Goal: Task Accomplishment & Management: Manage account settings

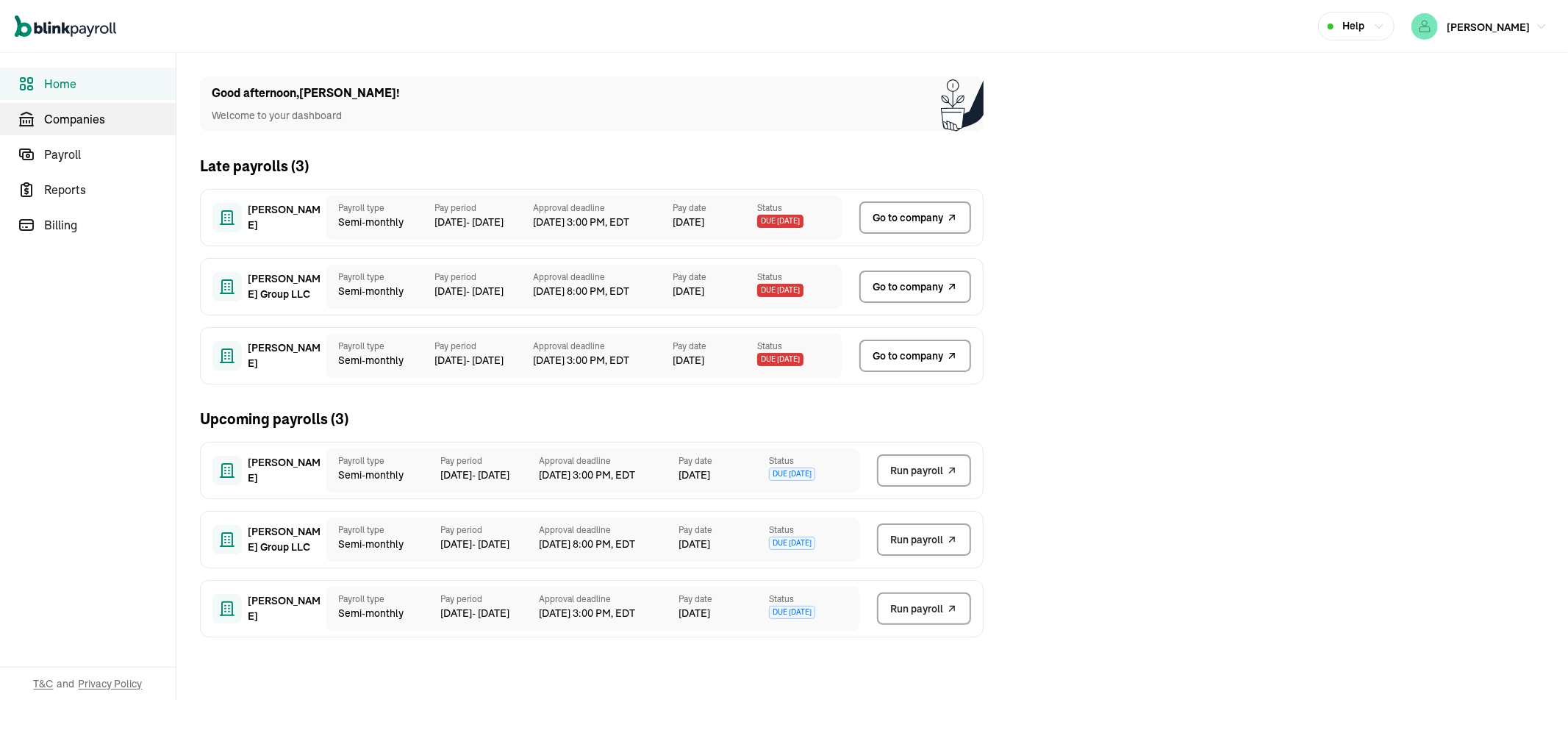
click at [85, 126] on span "Companies" at bounding box center [109, 118] width 132 height 17
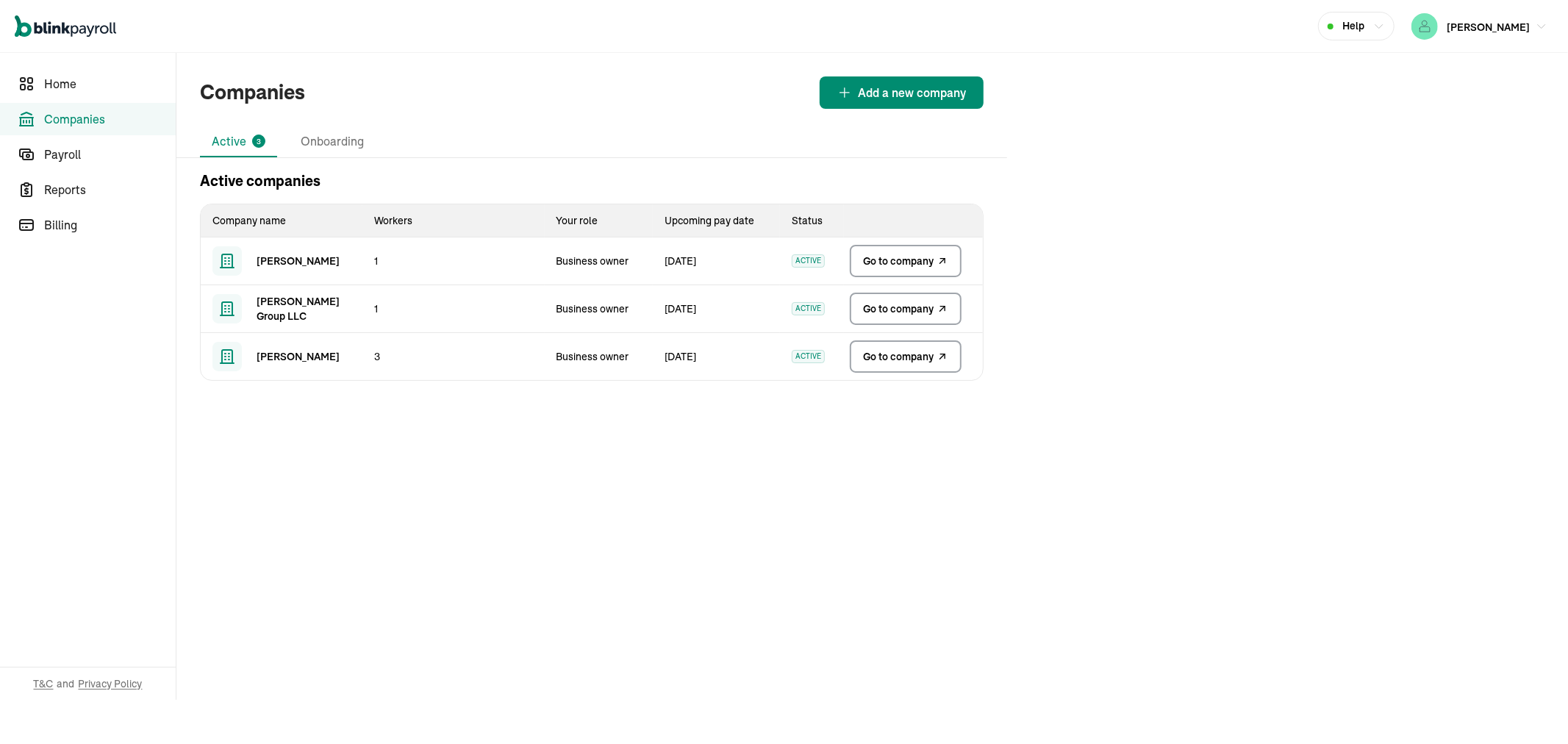
click at [917, 273] on link "Go to company" at bounding box center [905, 261] width 112 height 32
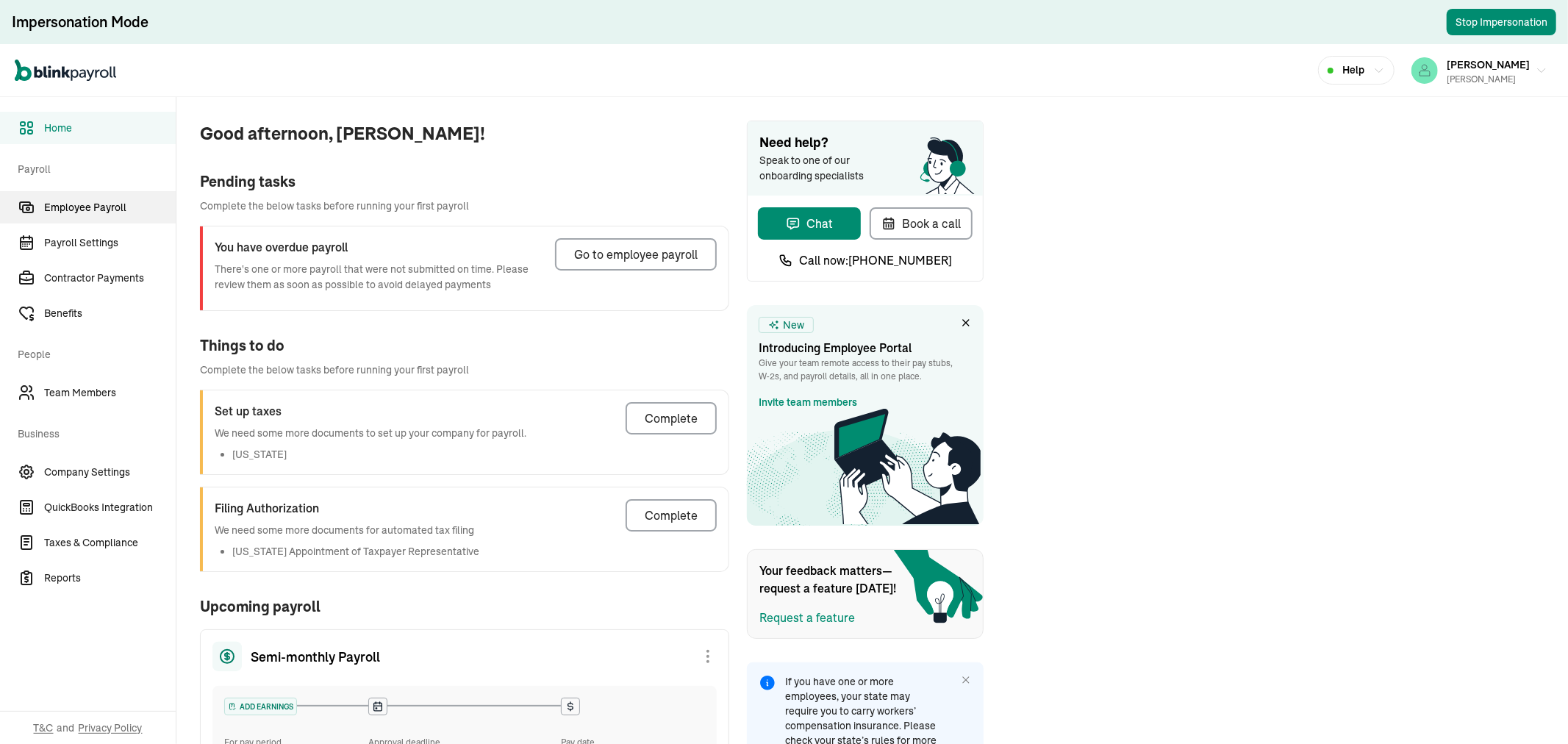
click at [84, 196] on link "Employee Payroll" at bounding box center [88, 207] width 175 height 32
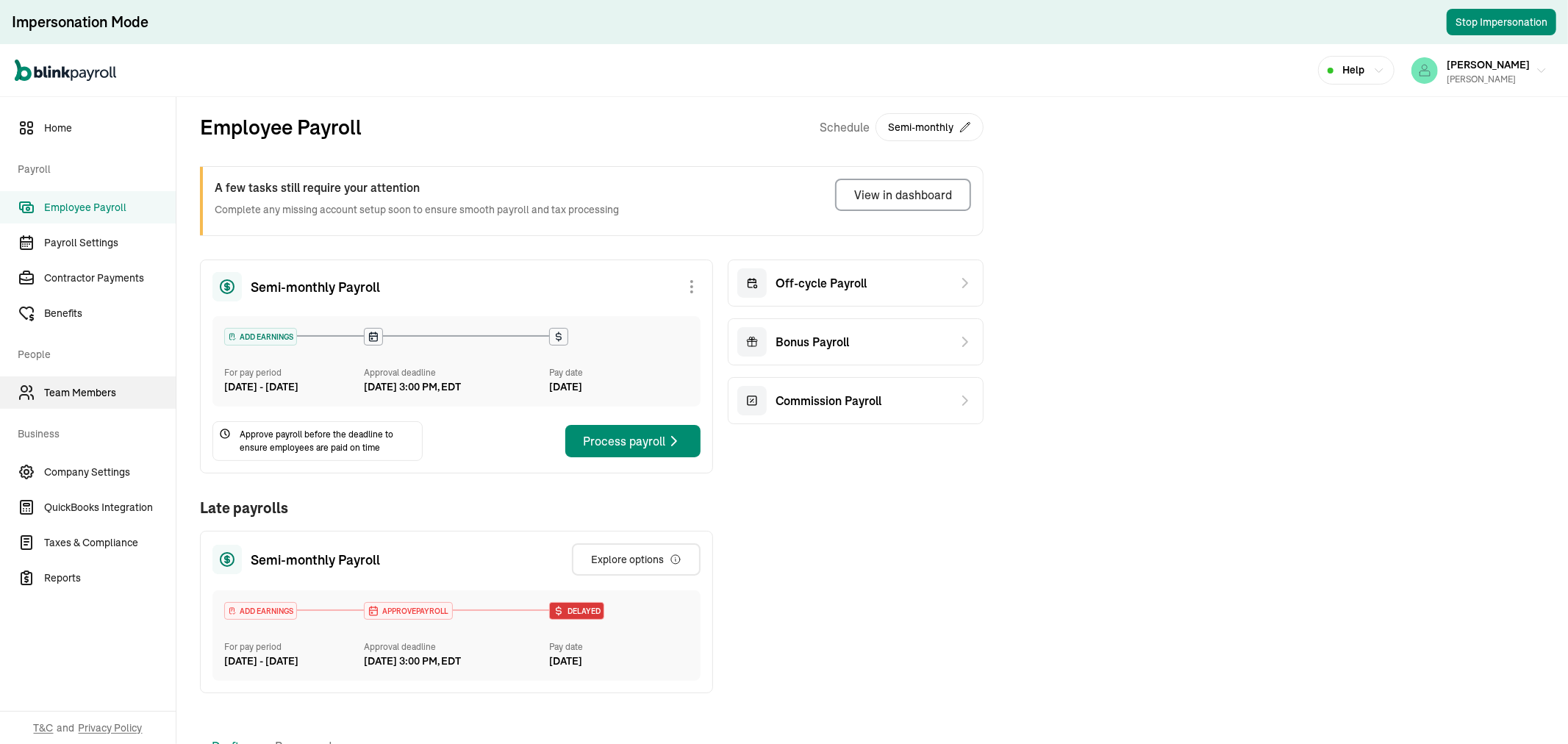
click at [85, 386] on span "Team Members" at bounding box center [109, 393] width 132 height 16
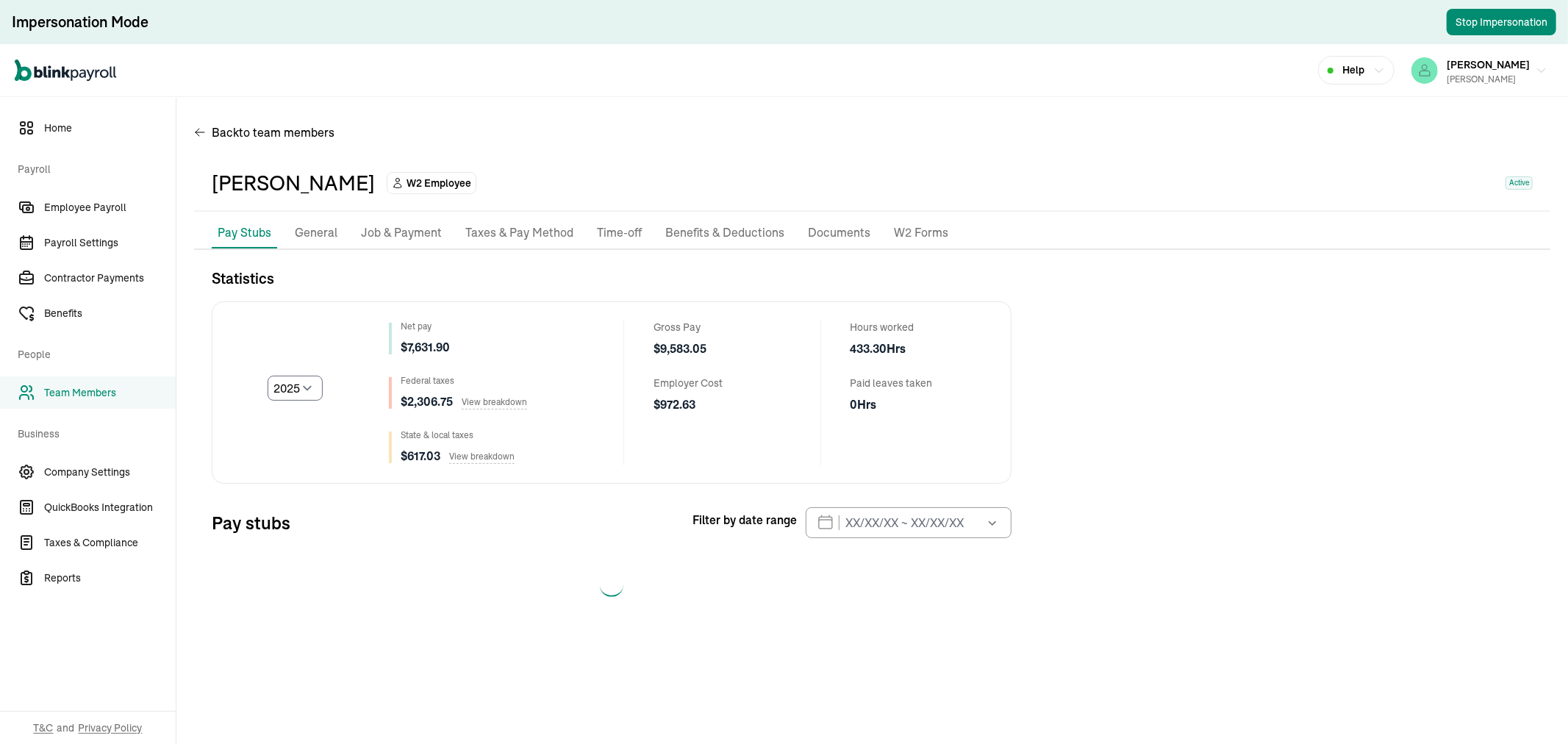
click at [507, 239] on p "Taxes & Pay Method" at bounding box center [519, 233] width 108 height 19
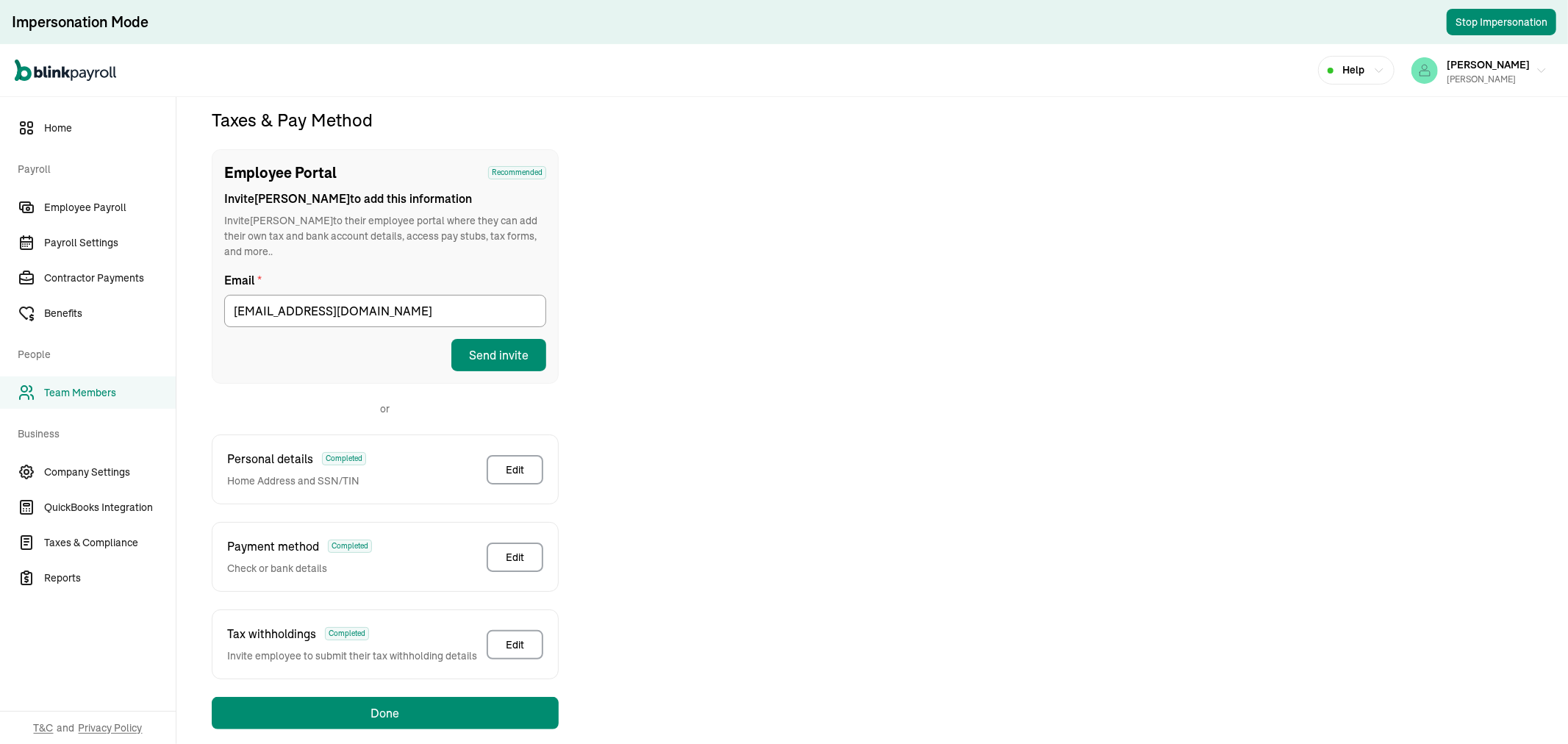
click at [544, 443] on div "Personal details Completed Home Address and SSN/TIN Edit" at bounding box center [385, 469] width 347 height 70
click at [524, 463] on div "Edit" at bounding box center [515, 470] width 18 height 15
click at [518, 550] on div "Edit" at bounding box center [515, 558] width 18 height 15
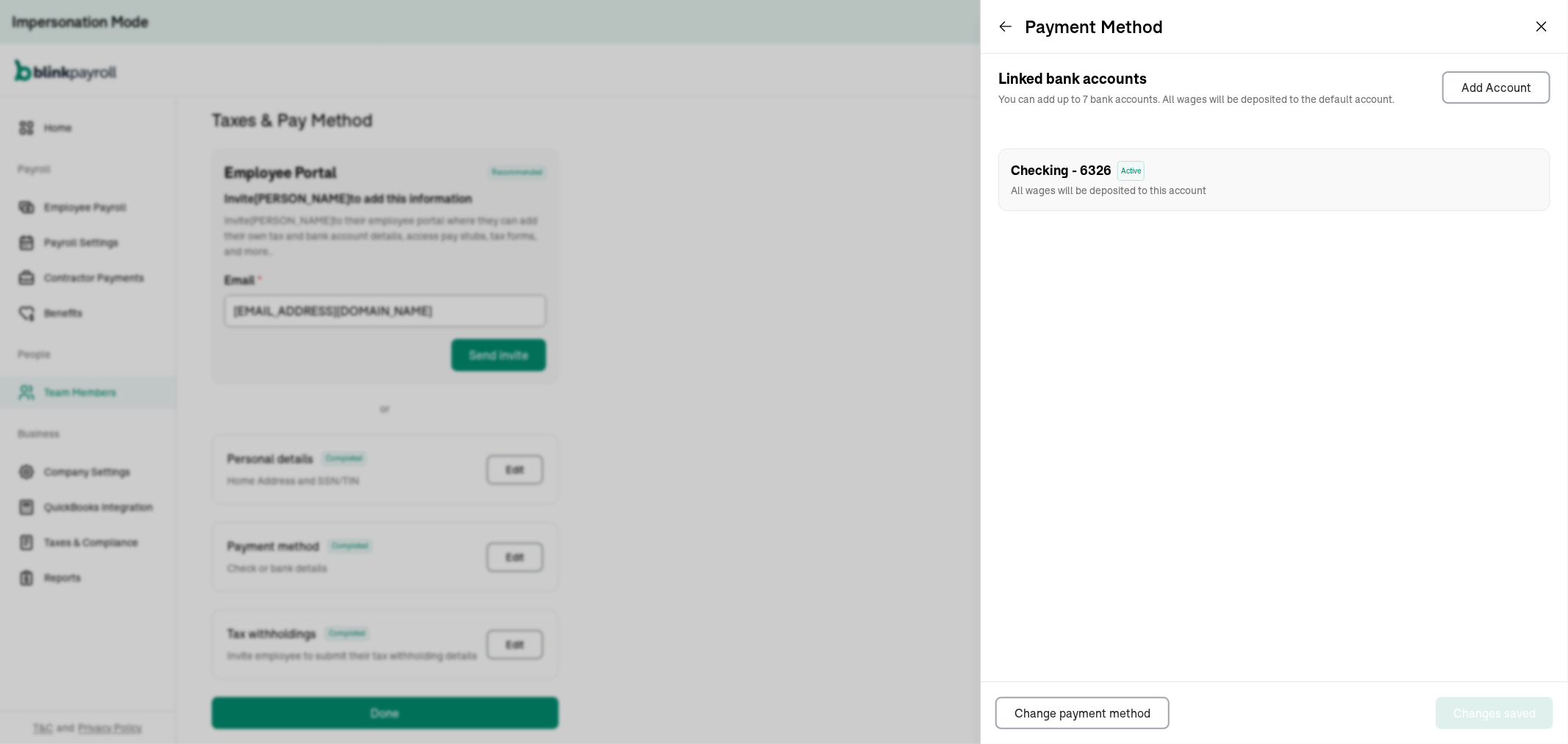
click at [1084, 184] on span "All wages will be deposited to this account" at bounding box center [1109, 190] width 195 height 13
click at [1089, 184] on span "All wages will be deposited to this account" at bounding box center [1109, 190] width 195 height 13
click at [1241, 166] on div "Checking - 6326 Active All wages will be deposited to this account" at bounding box center [1274, 180] width 552 height 63
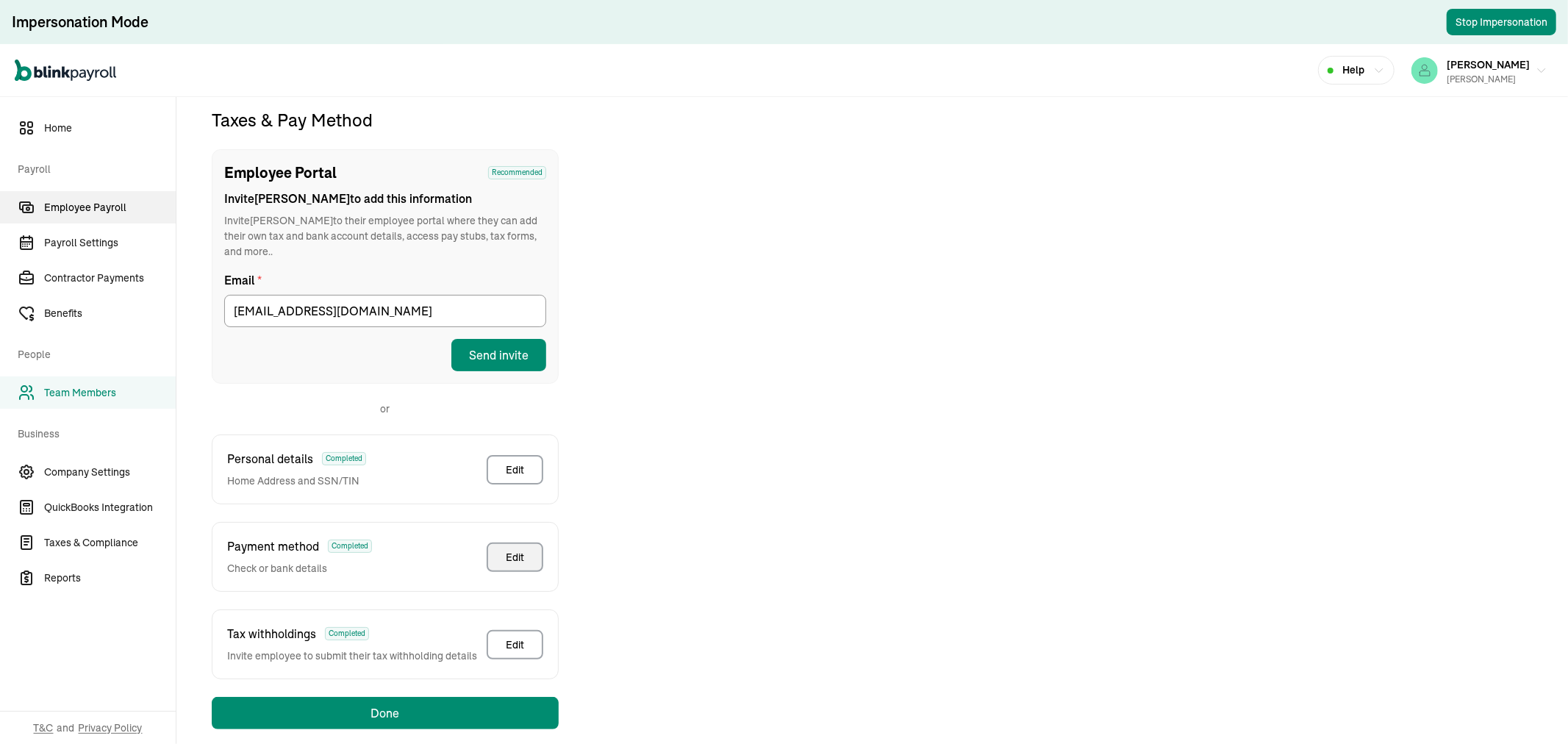
click at [46, 200] on span "Employee Payroll" at bounding box center [109, 208] width 132 height 16
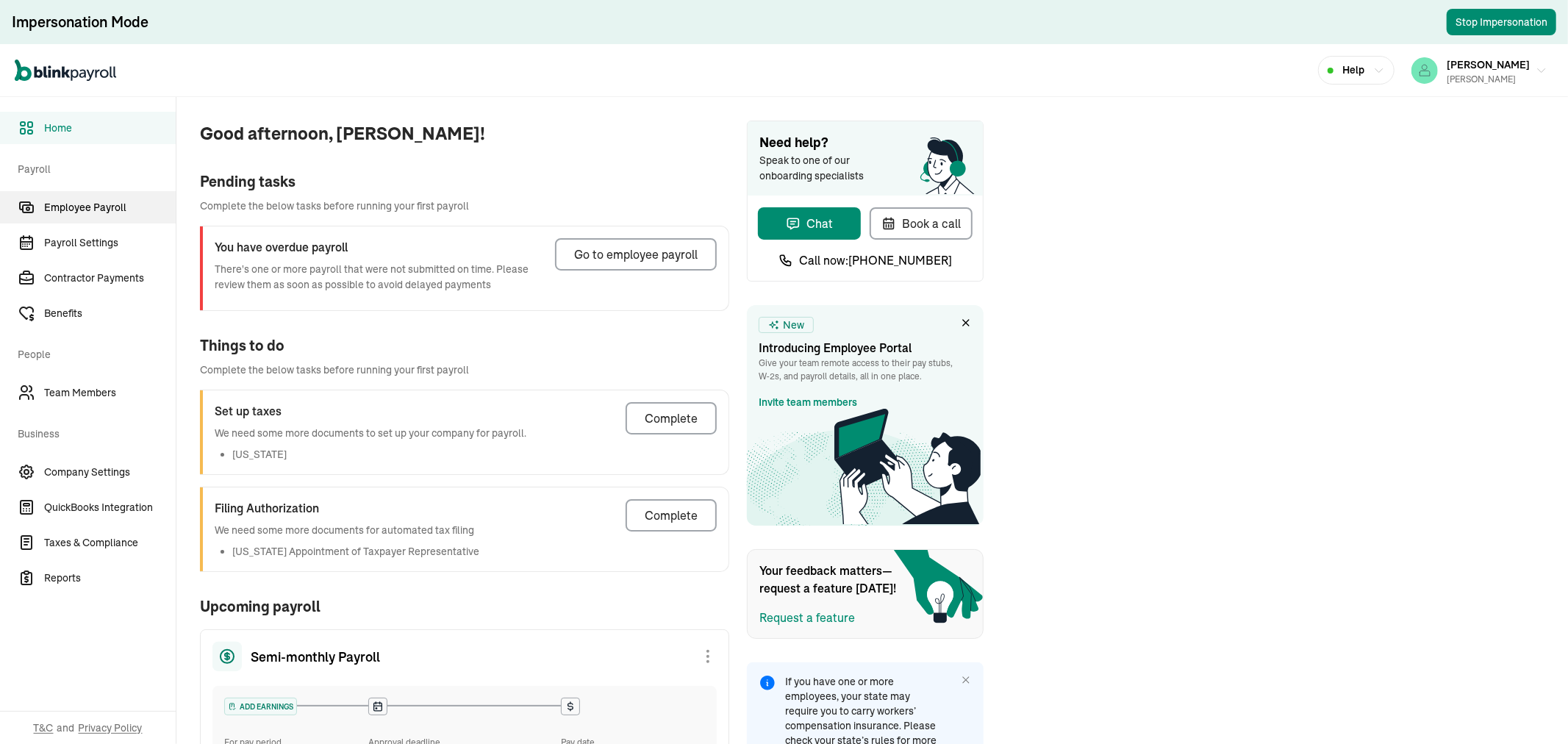
click at [84, 196] on link "Employee Payroll" at bounding box center [88, 207] width 175 height 32
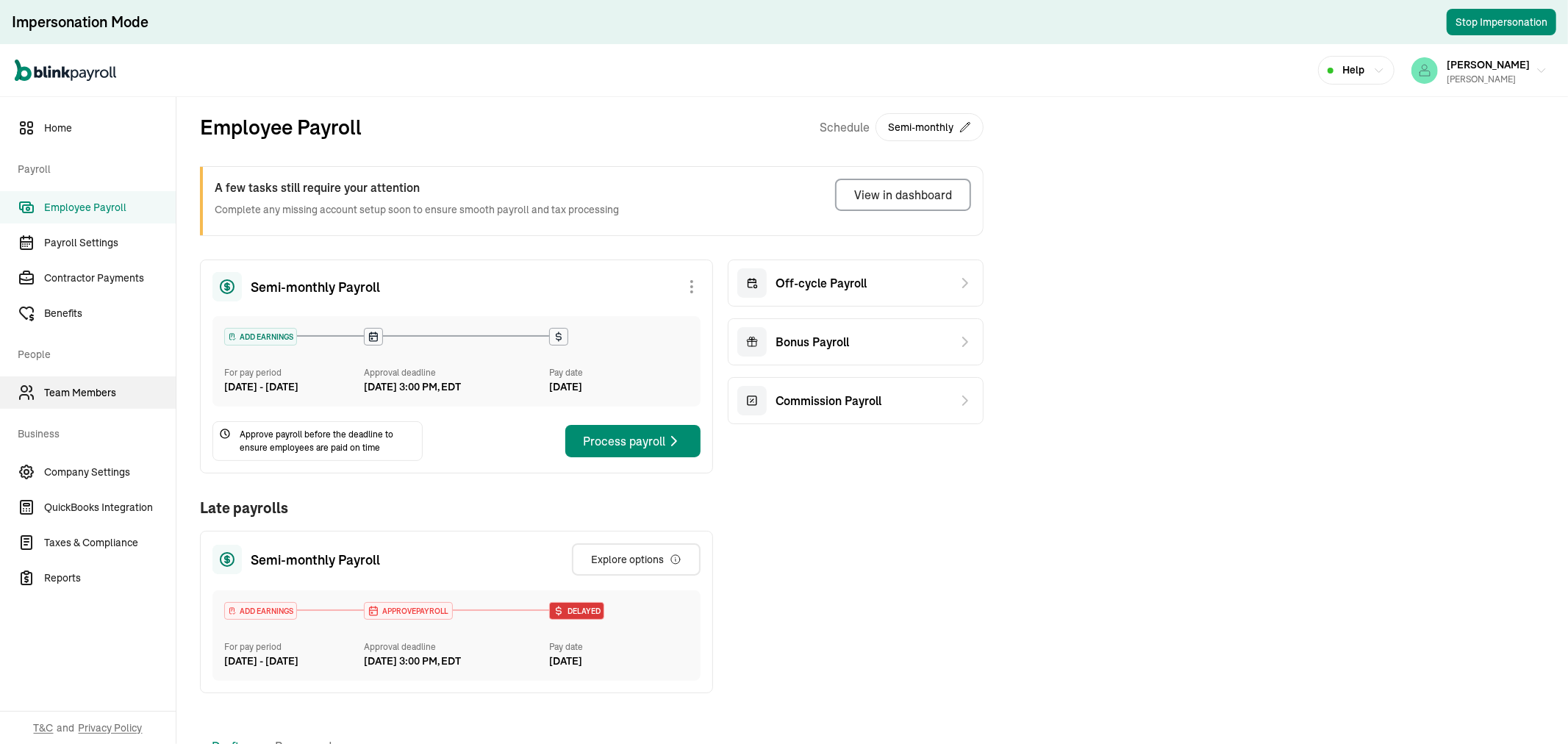
click at [85, 386] on span "Team Members" at bounding box center [109, 393] width 132 height 16
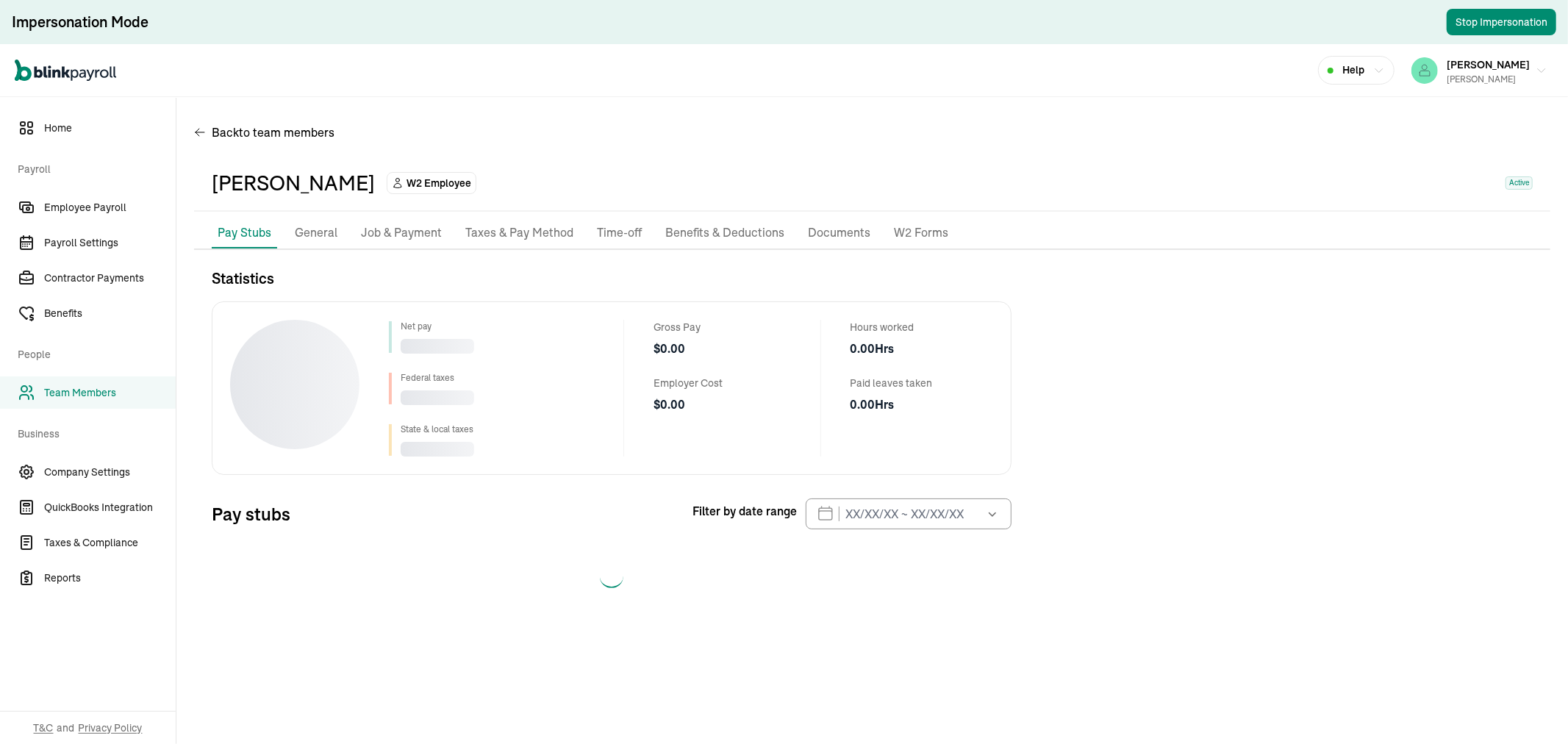
select select "2025"
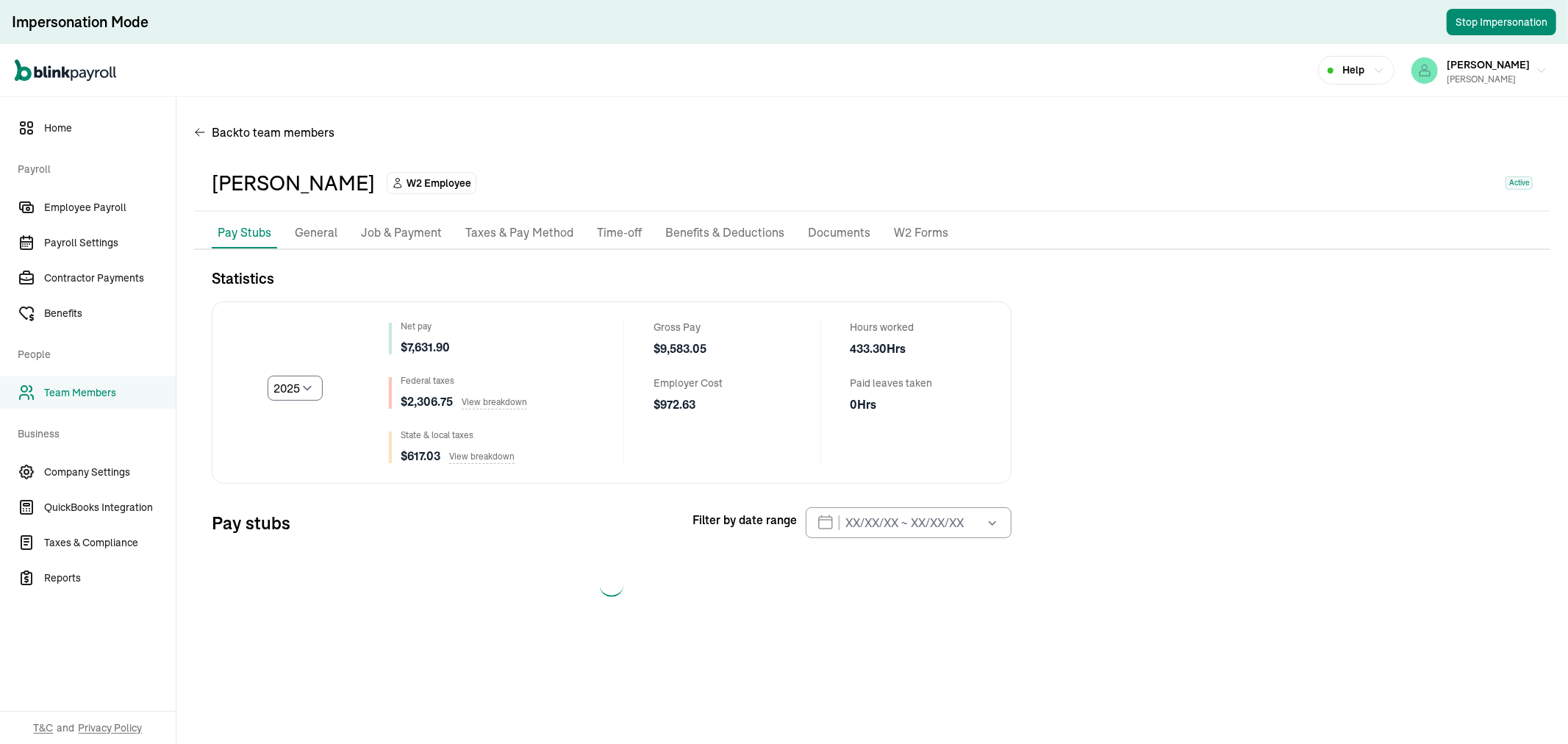
click at [507, 239] on p "Taxes & Pay Method" at bounding box center [519, 233] width 108 height 19
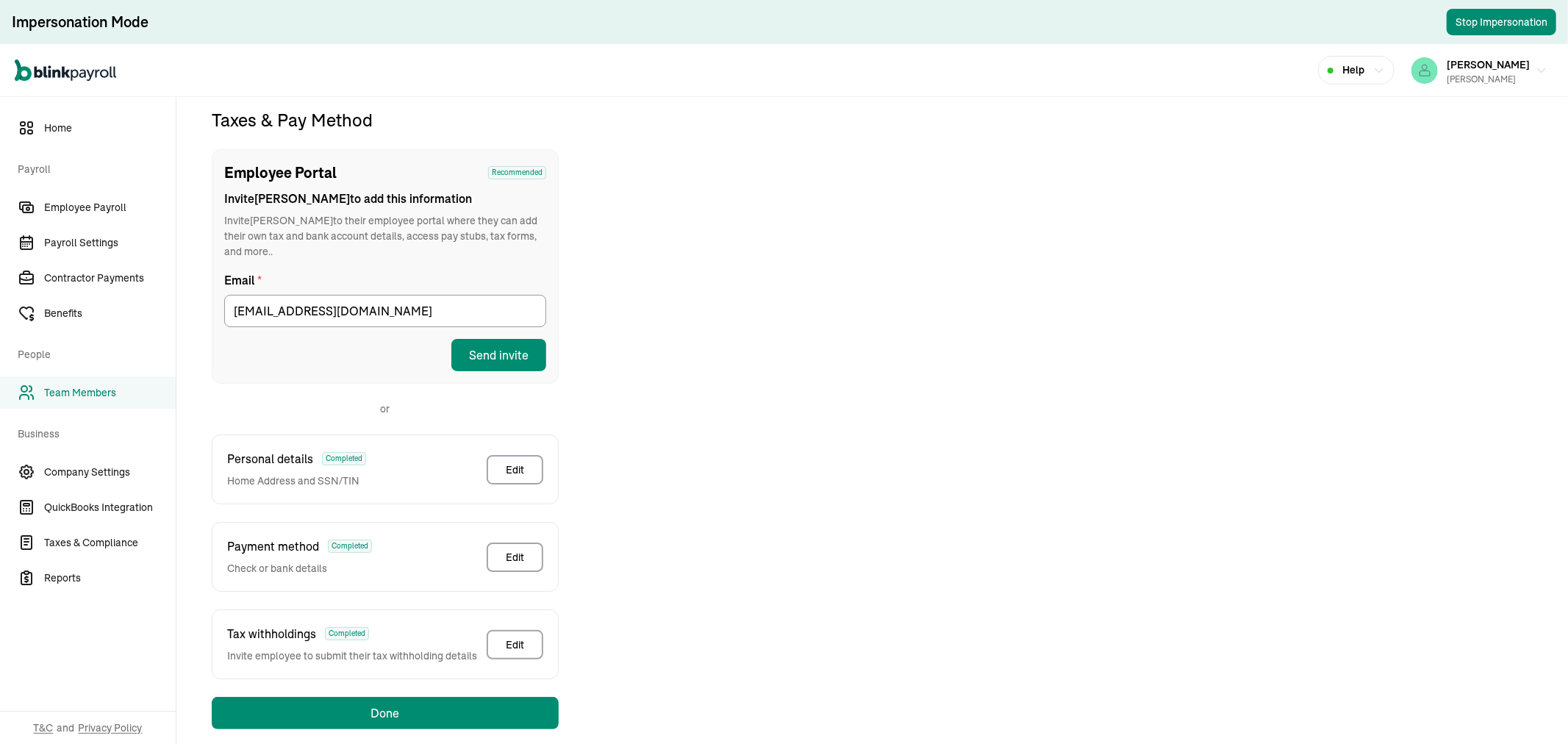
click at [544, 443] on div "Personal details Completed Home Address and SSN/TIN Edit" at bounding box center [385, 469] width 347 height 70
click at [524, 463] on div "Edit" at bounding box center [515, 470] width 18 height 15
click at [518, 550] on div "Edit" at bounding box center [515, 558] width 18 height 15
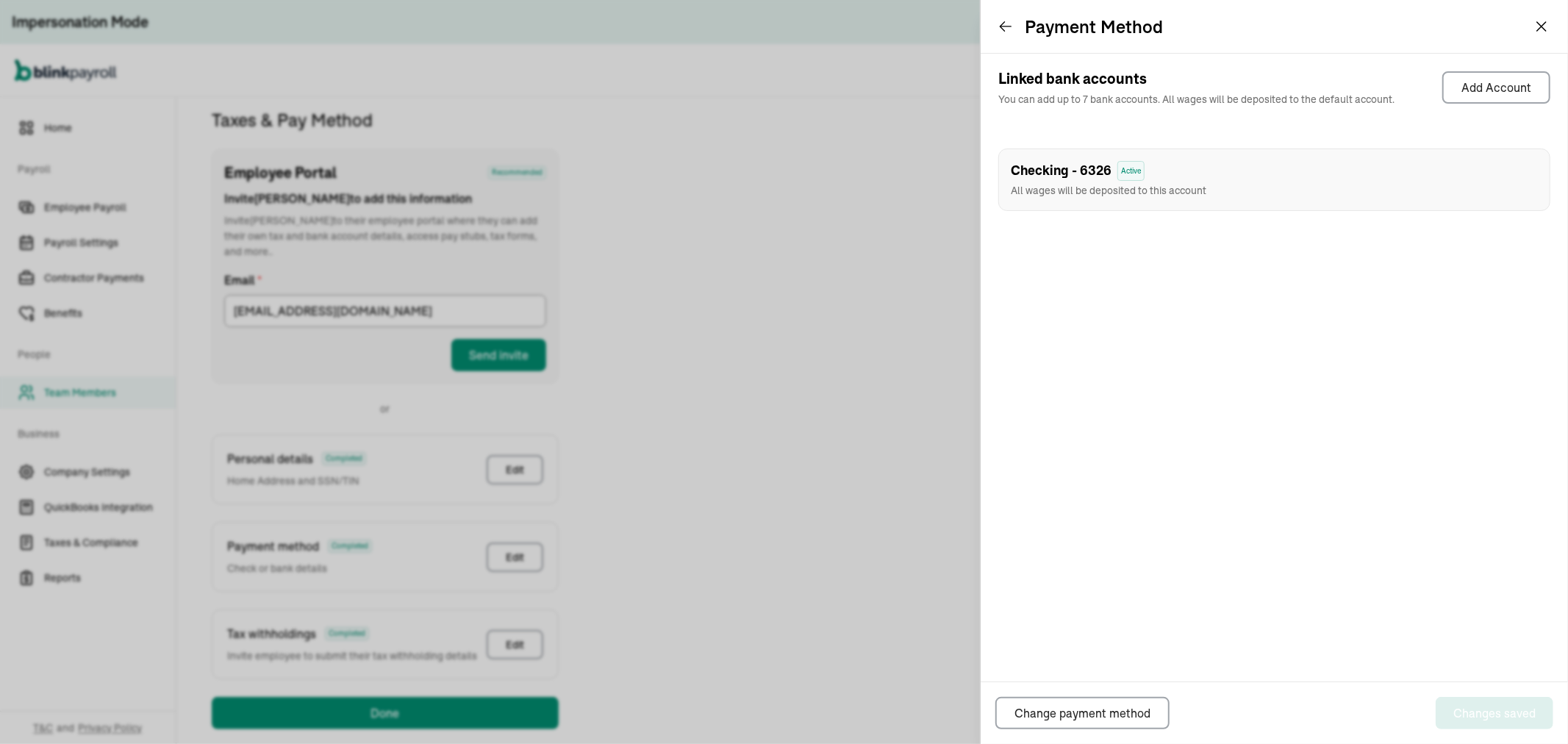
click at [1084, 184] on span "All wages will be deposited to this account" at bounding box center [1109, 190] width 195 height 13
click at [1089, 184] on span "All wages will be deposited to this account" at bounding box center [1109, 190] width 195 height 13
click at [1241, 166] on div "Checking - 6326 Active All wages will be deposited to this account" at bounding box center [1274, 180] width 552 height 63
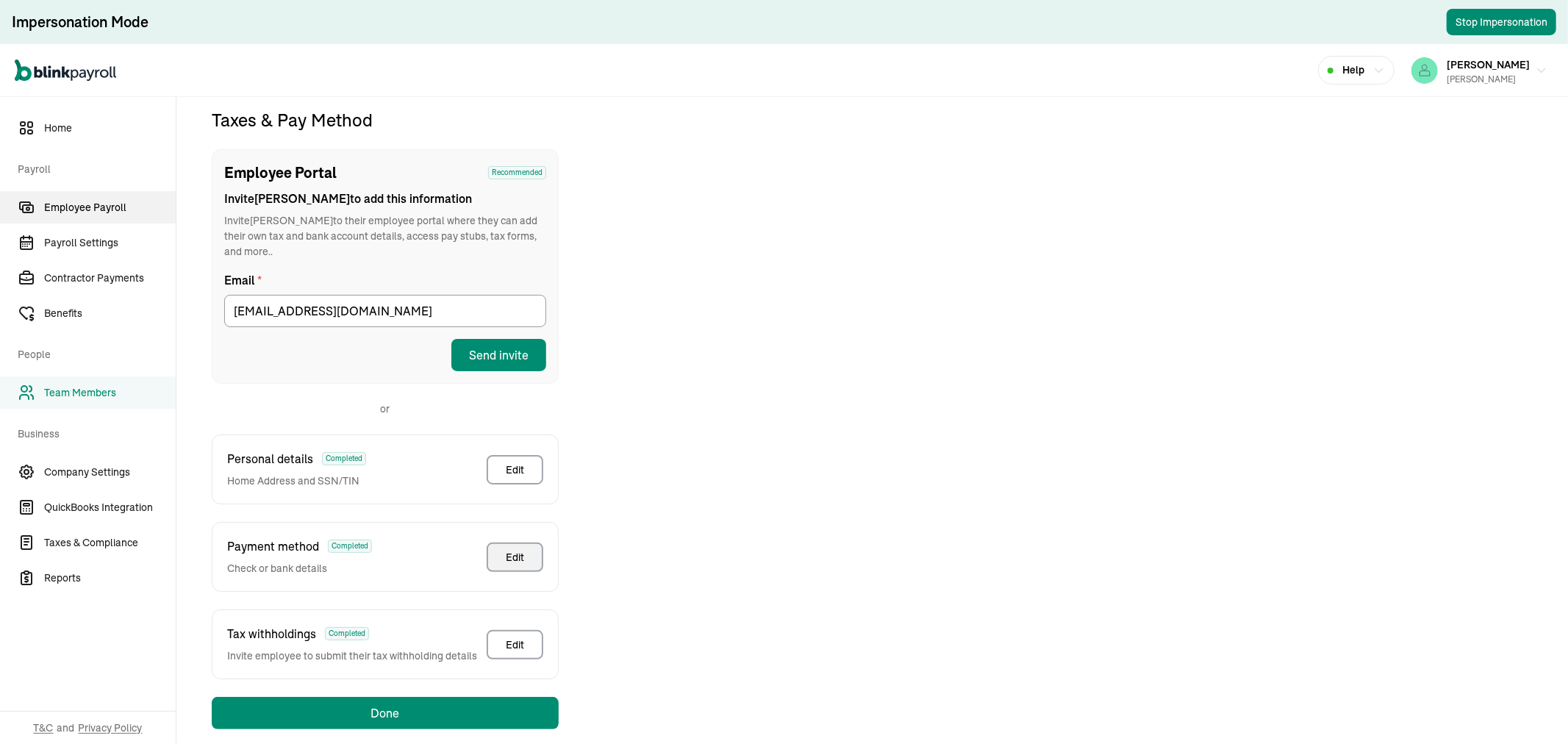
click at [46, 200] on span "Employee Payroll" at bounding box center [109, 208] width 132 height 16
